Goal: Task Accomplishment & Management: Use online tool/utility

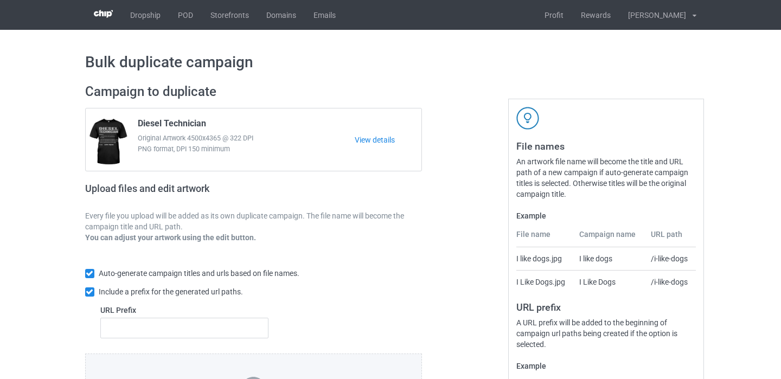
scroll to position [149, 0]
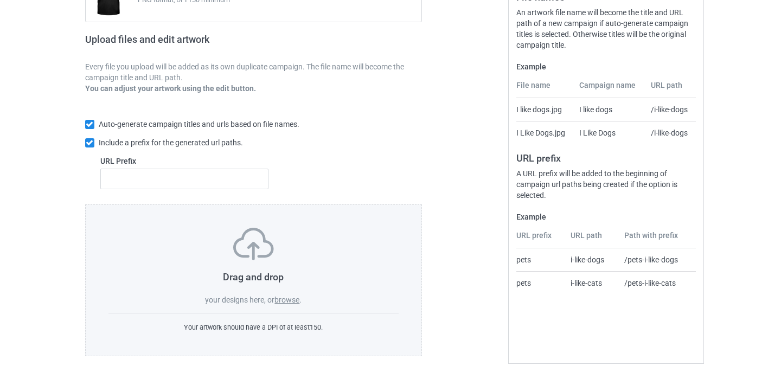
click at [297, 297] on label "browse" at bounding box center [287, 300] width 25 height 9
click at [0, 0] on input "browse" at bounding box center [0, 0] width 0 height 0
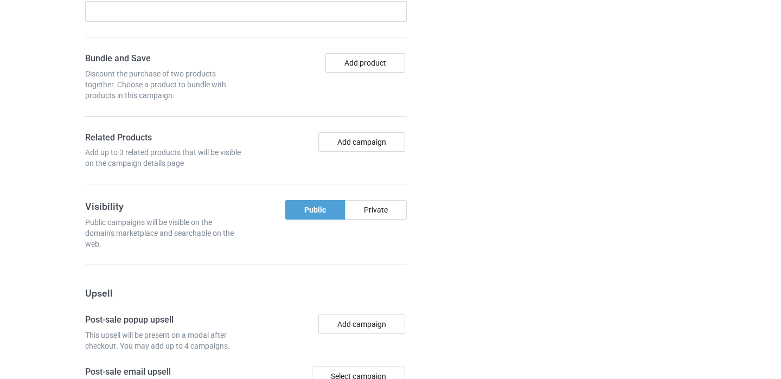
scroll to position [737, 0]
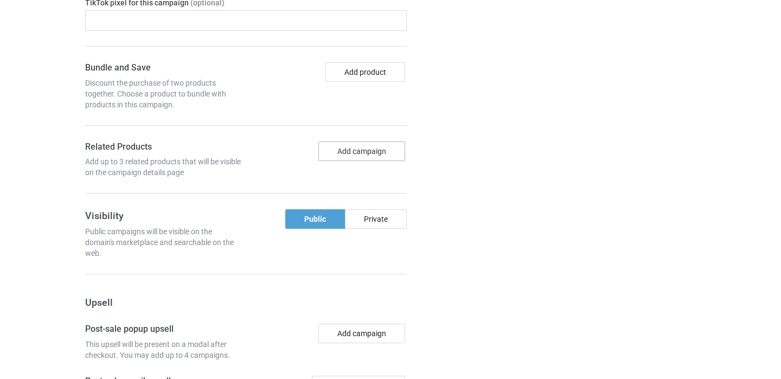
click at [355, 151] on button "Add campaign" at bounding box center [362, 152] width 87 height 20
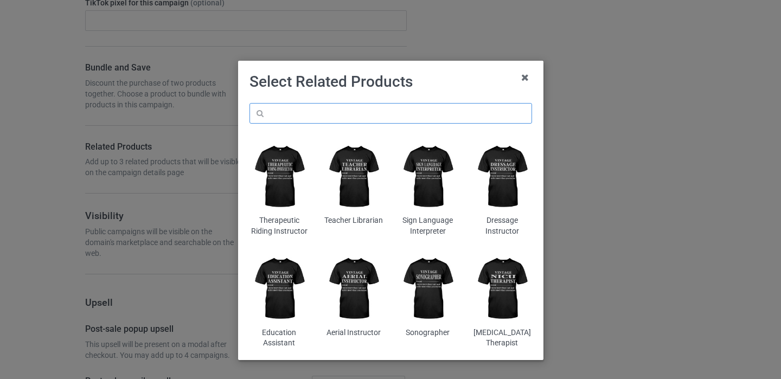
click at [341, 111] on input "text" at bounding box center [391, 113] width 283 height 21
paste input "Adjunct Professor"
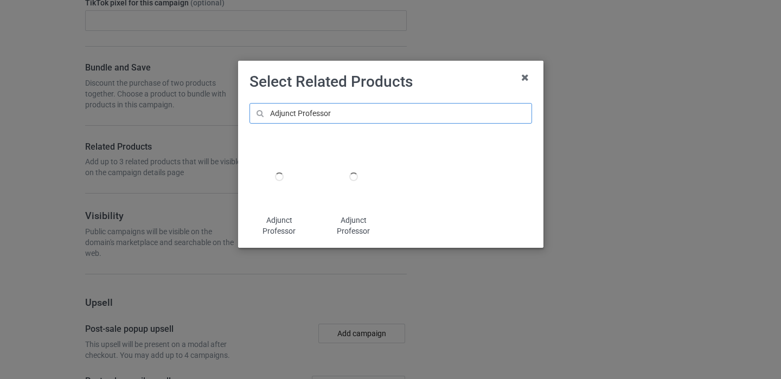
type input "Adjunct Professor"
click at [279, 194] on div at bounding box center [279, 177] width 59 height 74
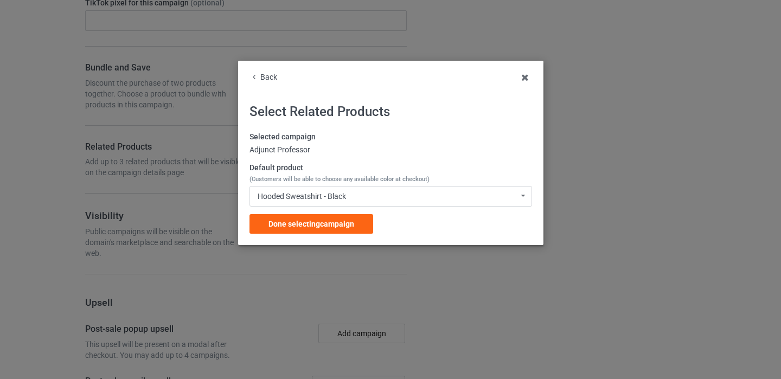
drag, startPoint x: 304, startPoint y: 243, endPoint x: 303, endPoint y: 236, distance: 7.2
click at [304, 243] on div "Back Select Related Products Selected campaign Adjunct Professor Default produc…" at bounding box center [390, 153] width 305 height 184
click at [303, 228] on div "Done selecting campaign" at bounding box center [312, 224] width 124 height 20
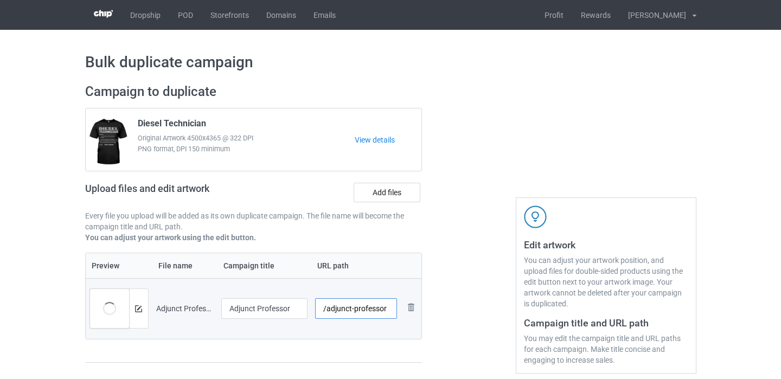
click at [387, 310] on input "/adjunct-professor" at bounding box center [356, 308] width 82 height 21
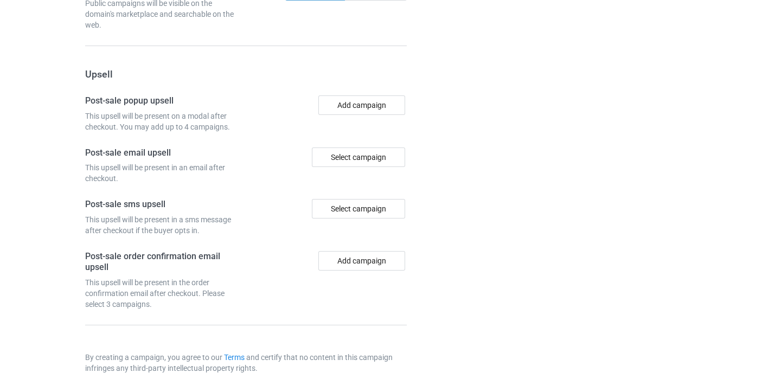
scroll to position [1069, 0]
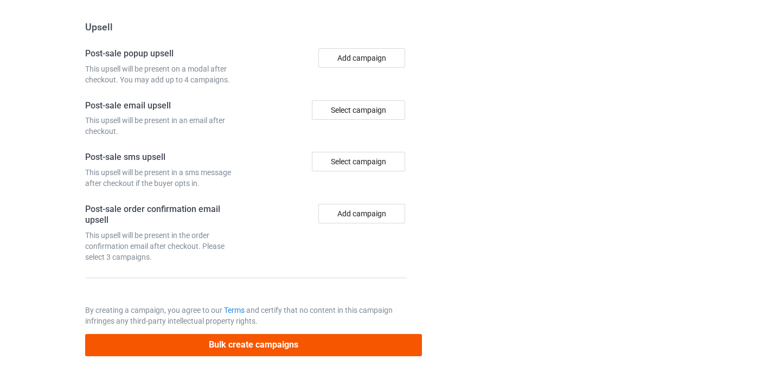
type input "/adjunct-professor11"
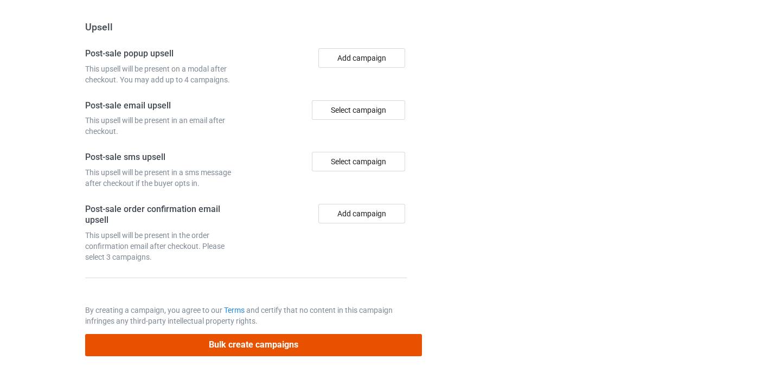
click at [327, 345] on button "Bulk create campaigns" at bounding box center [253, 345] width 337 height 22
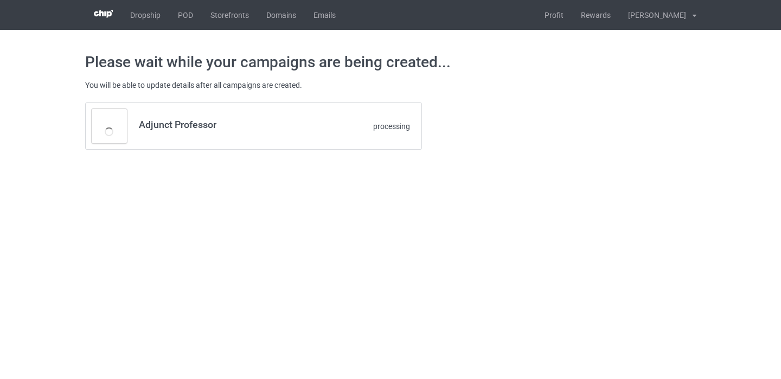
scroll to position [0, 0]
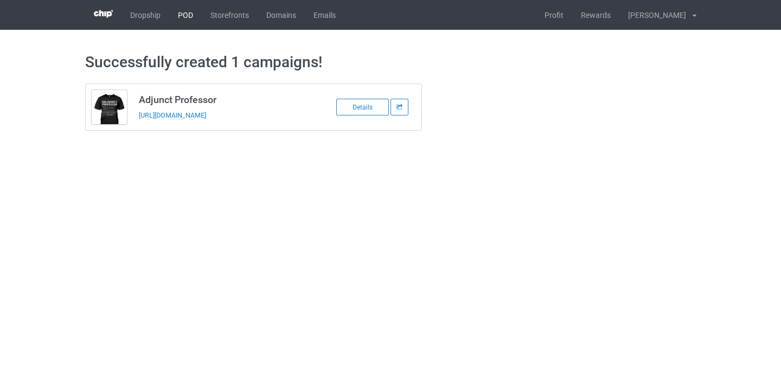
click at [191, 15] on link "POD" at bounding box center [185, 15] width 33 height 30
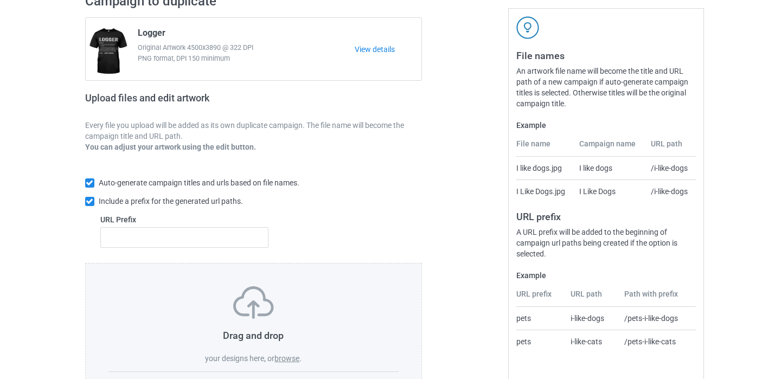
scroll to position [149, 0]
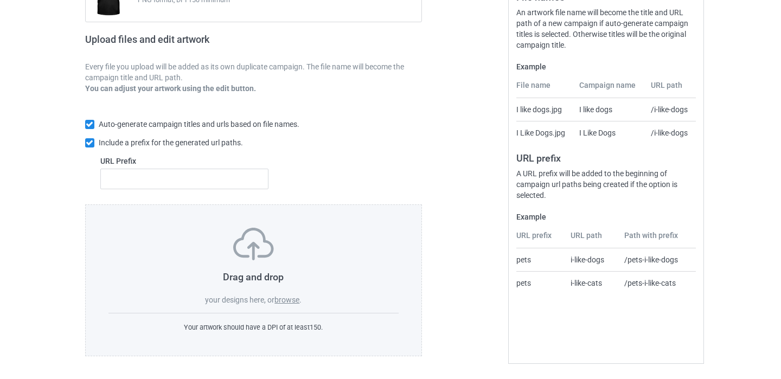
click at [292, 301] on label "browse" at bounding box center [287, 300] width 25 height 9
click at [0, 0] on input "browse" at bounding box center [0, 0] width 0 height 0
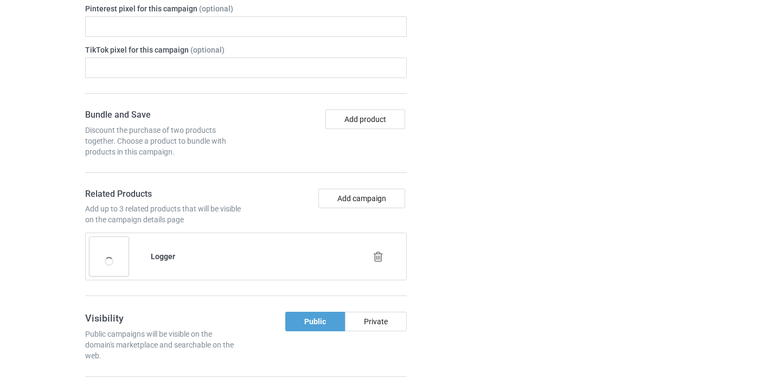
scroll to position [819, 0]
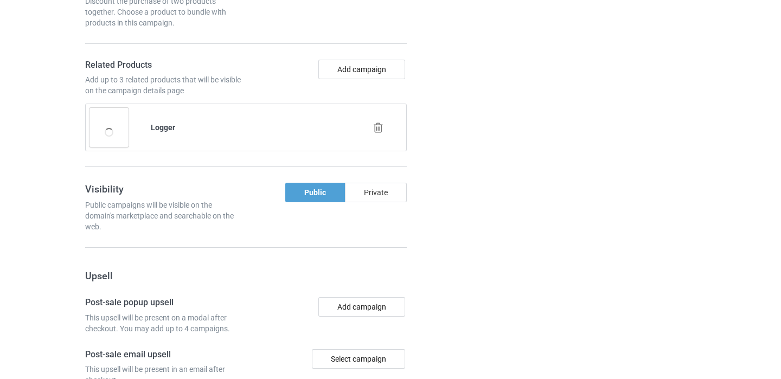
click at [374, 131] on icon at bounding box center [379, 127] width 14 height 11
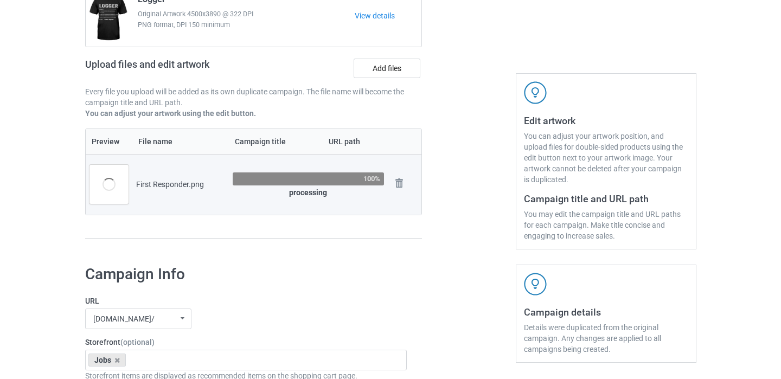
scroll to position [0, 0]
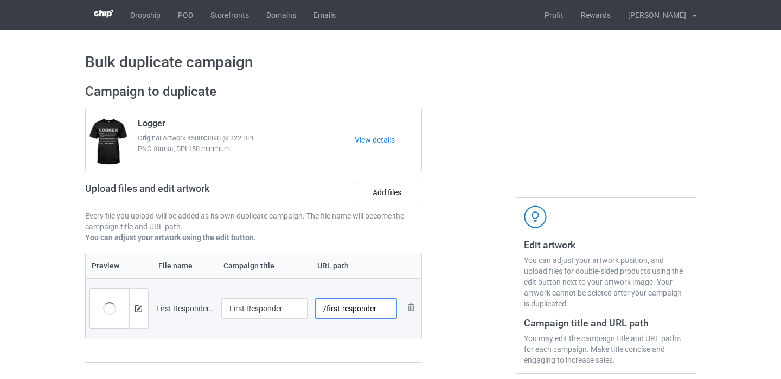
click at [384, 310] on input "/first-responder" at bounding box center [356, 308] width 82 height 21
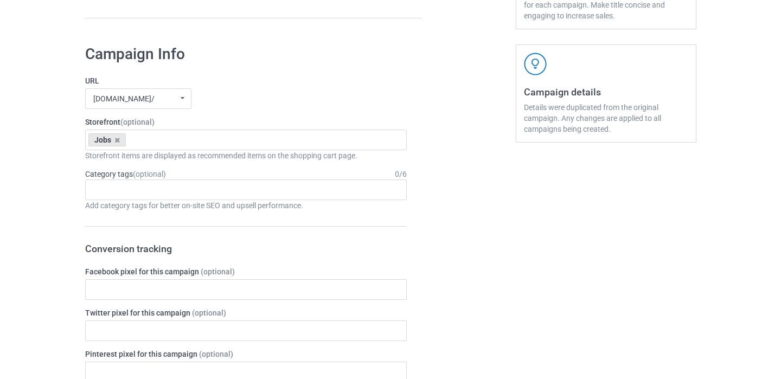
scroll to position [1014, 0]
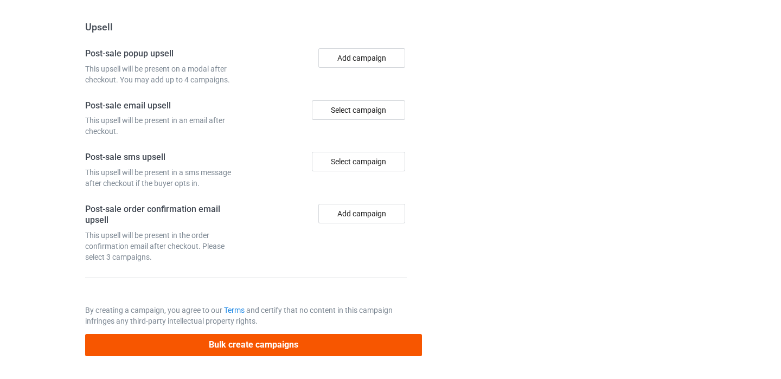
type input "/first-responder11"
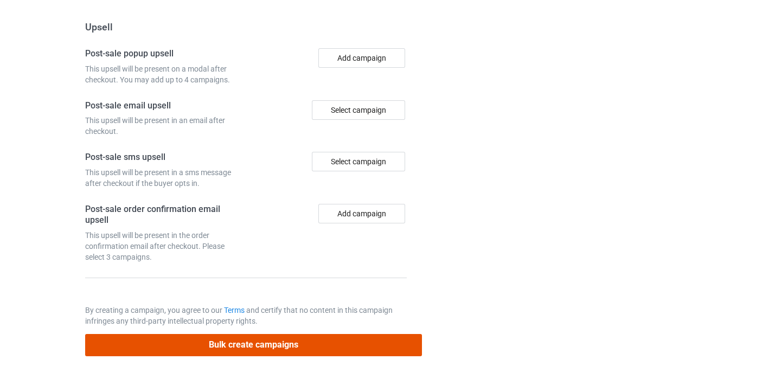
click at [300, 354] on button "Bulk create campaigns" at bounding box center [253, 345] width 337 height 22
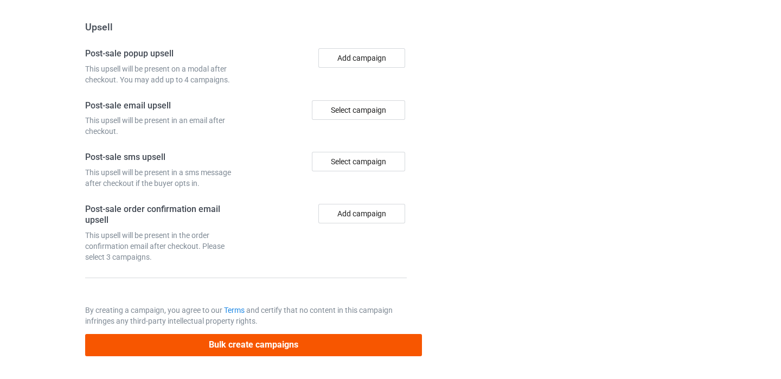
scroll to position [0, 0]
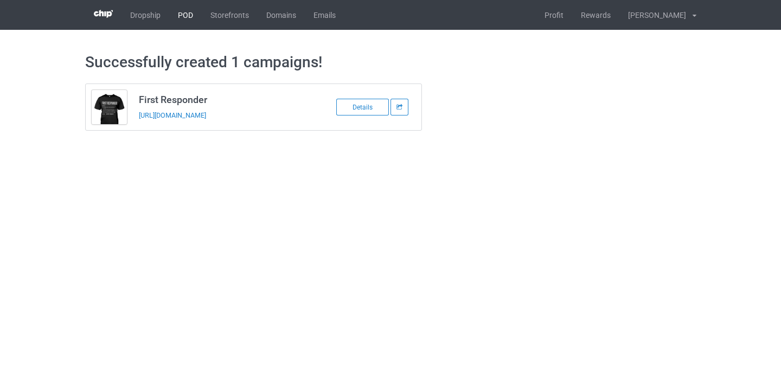
click at [186, 18] on link "POD" at bounding box center [185, 15] width 33 height 30
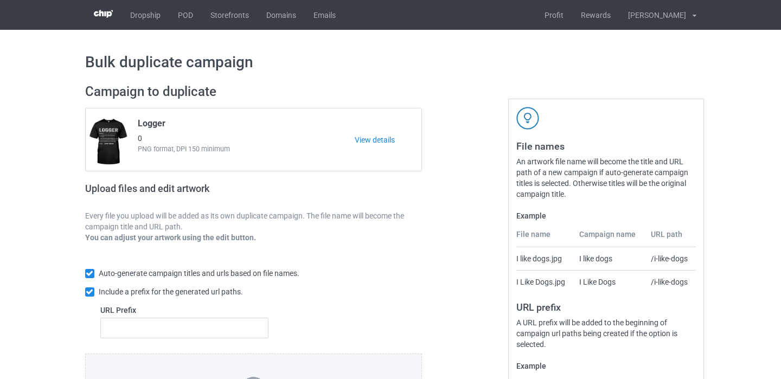
scroll to position [149, 0]
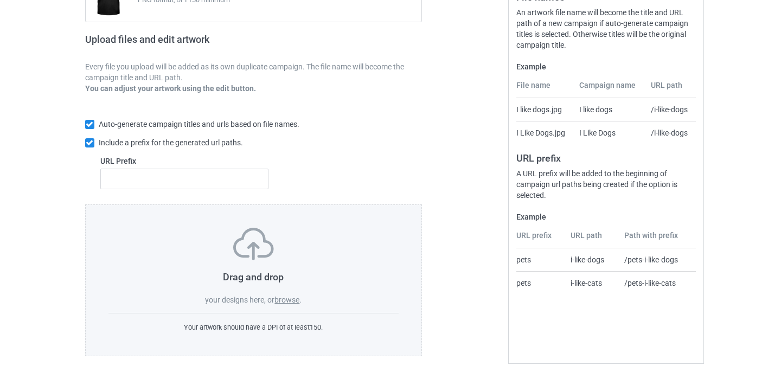
click at [296, 303] on label "browse" at bounding box center [287, 300] width 25 height 9
click at [0, 0] on input "browse" at bounding box center [0, 0] width 0 height 0
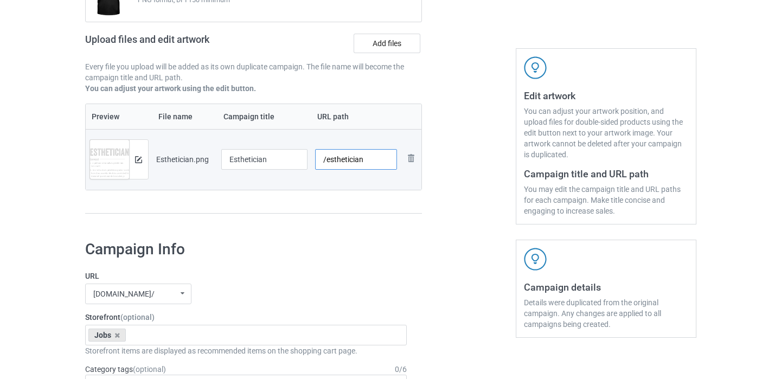
click at [368, 162] on input "/esthetician" at bounding box center [356, 159] width 82 height 21
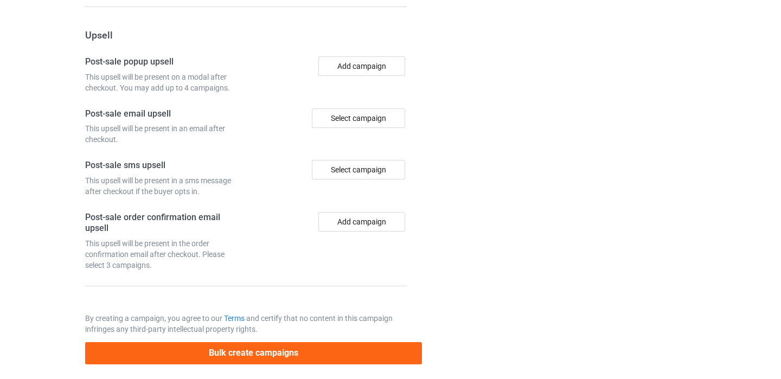
scroll to position [817, 0]
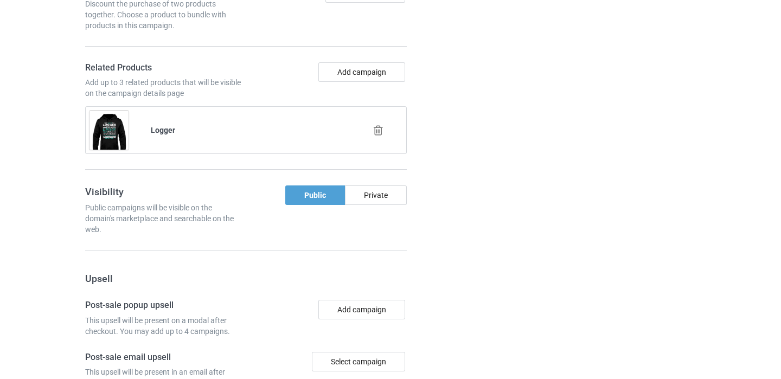
type input "/esthetician11"
click at [379, 128] on icon at bounding box center [379, 130] width 14 height 11
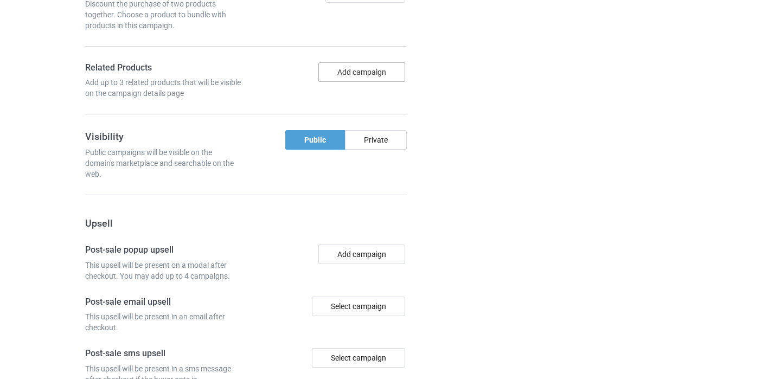
click at [372, 77] on button "Add campaign" at bounding box center [362, 72] width 87 height 20
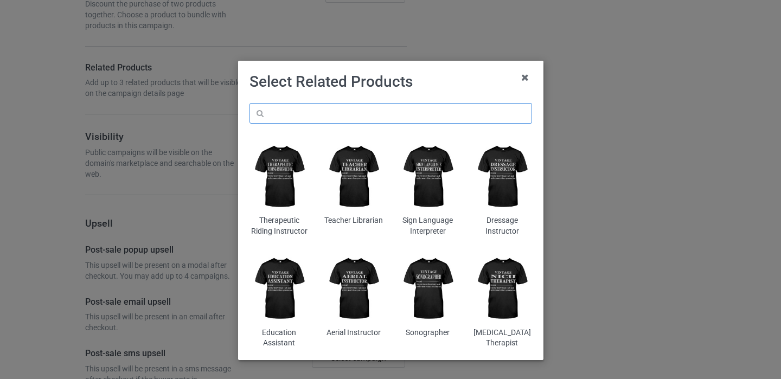
click at [347, 114] on input "text" at bounding box center [391, 113] width 283 height 21
paste input "Esthetician"
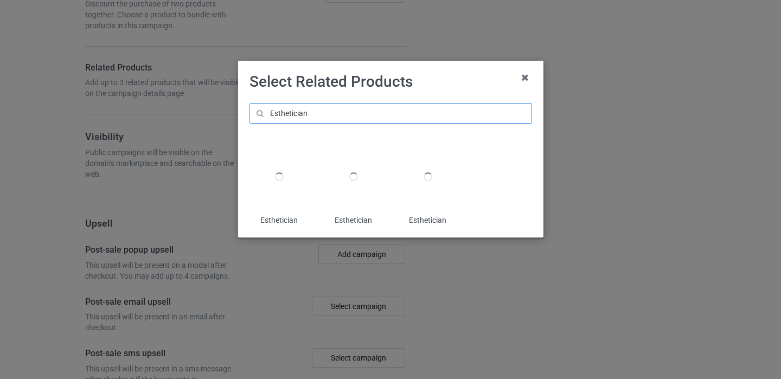
type input "Esthetician"
click at [280, 182] on div at bounding box center [279, 177] width 59 height 74
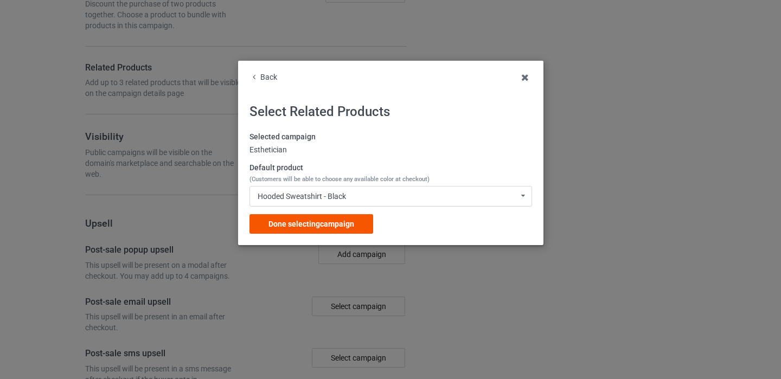
click at [294, 233] on div "Done selecting campaign" at bounding box center [312, 224] width 124 height 20
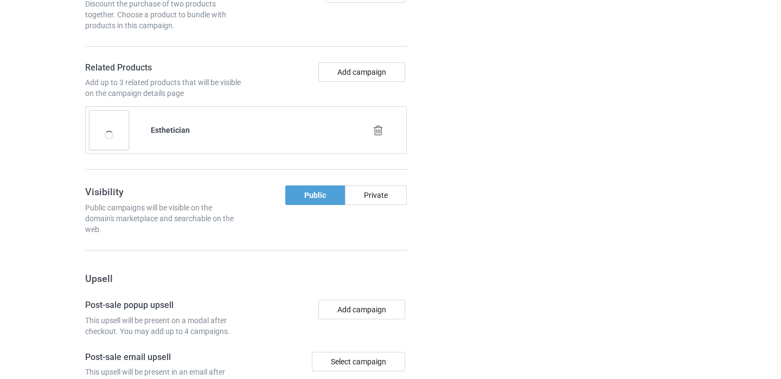
click at [373, 85] on div "Add campaign" at bounding box center [328, 80] width 165 height 37
click at [370, 75] on button "Add campaign" at bounding box center [362, 72] width 87 height 20
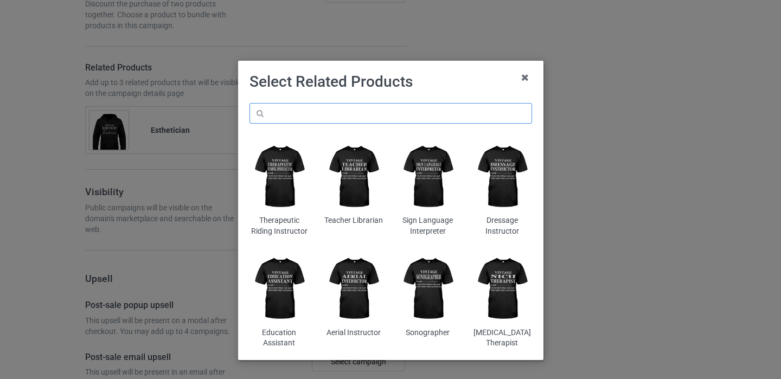
click at [355, 118] on input "text" at bounding box center [391, 113] width 283 height 21
paste input "Esthetician"
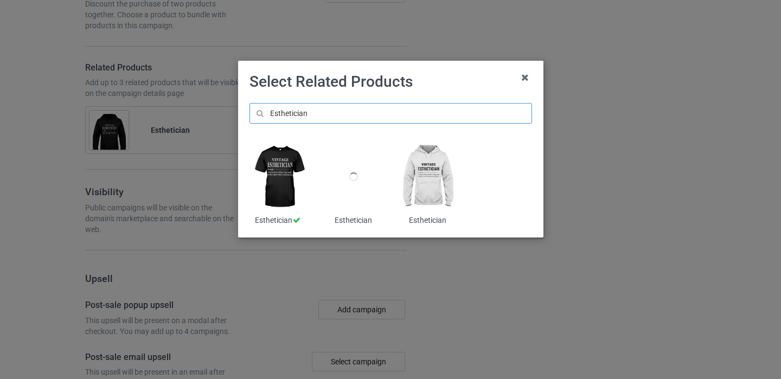
type input "Esthetician"
click at [359, 187] on div at bounding box center [353, 177] width 59 height 74
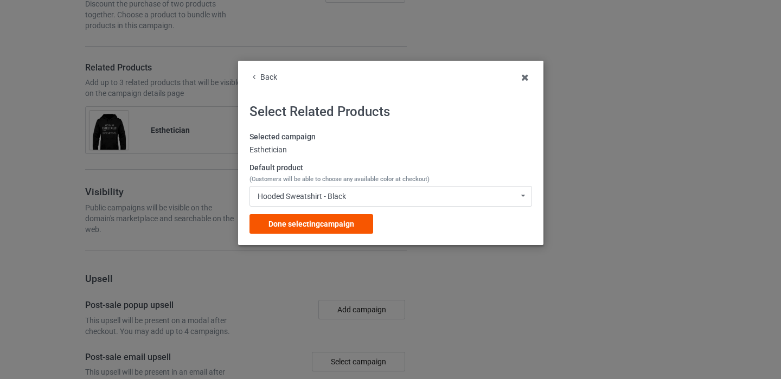
click at [344, 224] on span "Done selecting campaign" at bounding box center [312, 224] width 86 height 9
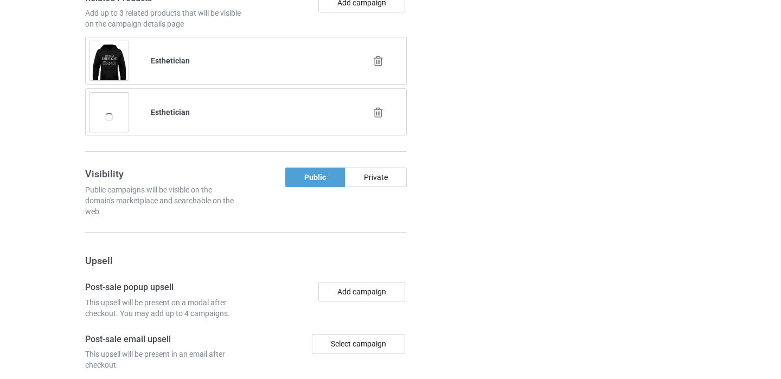
scroll to position [1120, 0]
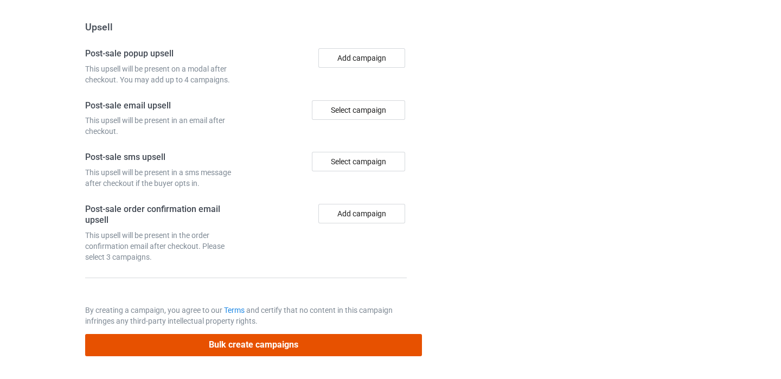
click at [251, 353] on button "Bulk create campaigns" at bounding box center [253, 345] width 337 height 22
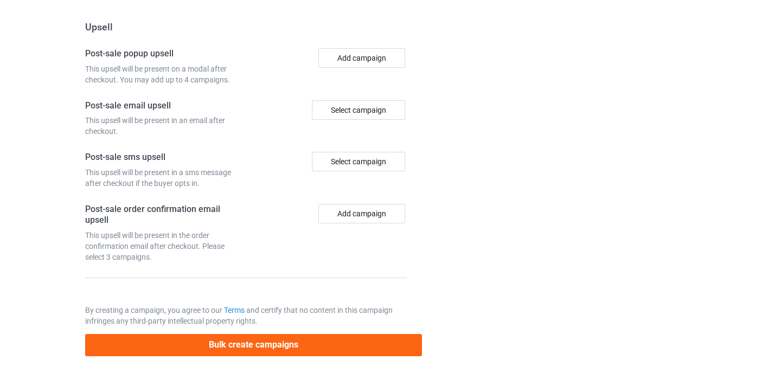
scroll to position [0, 0]
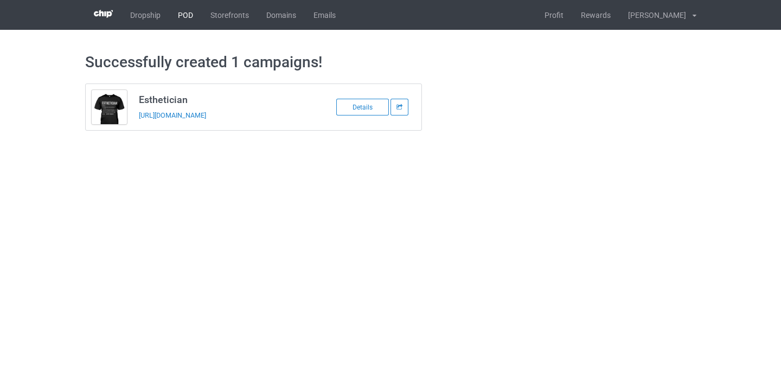
click at [181, 26] on link "POD" at bounding box center [185, 15] width 33 height 30
